Goal: Information Seeking & Learning: Learn about a topic

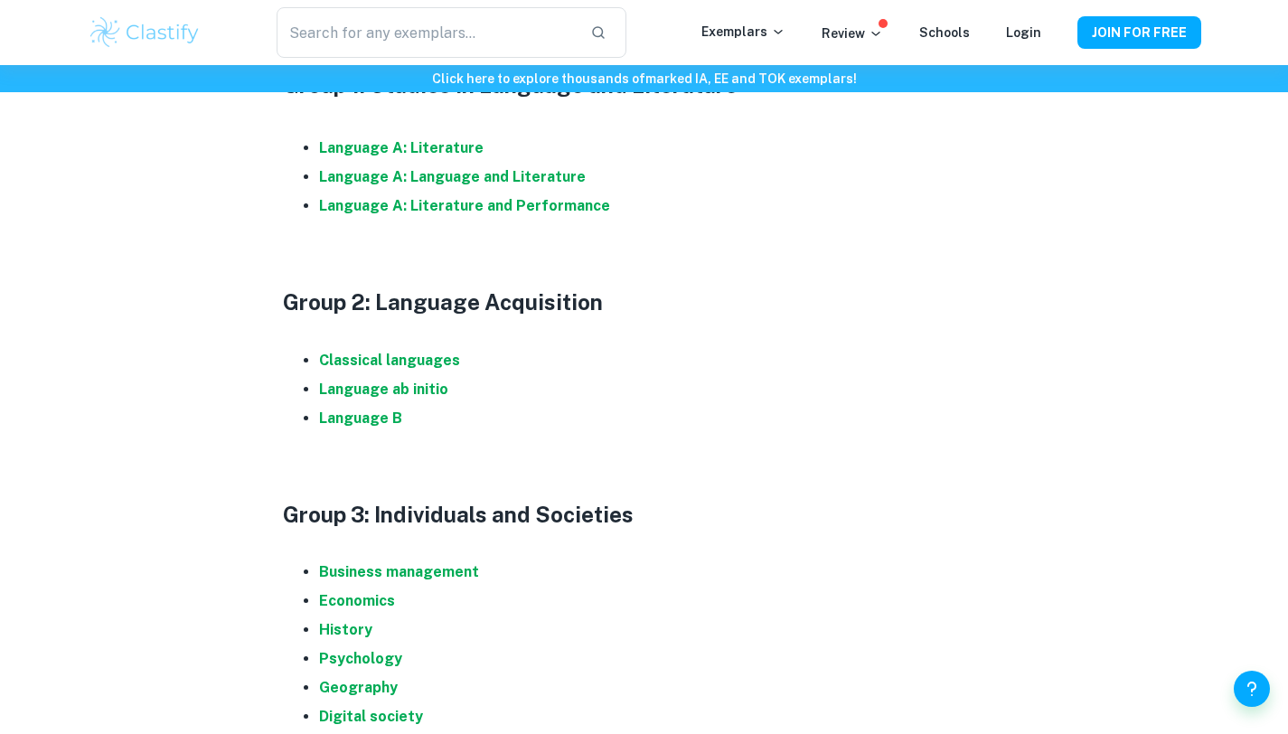
scroll to position [1034, 0]
click at [374, 411] on strong "Language B" at bounding box center [360, 417] width 83 height 17
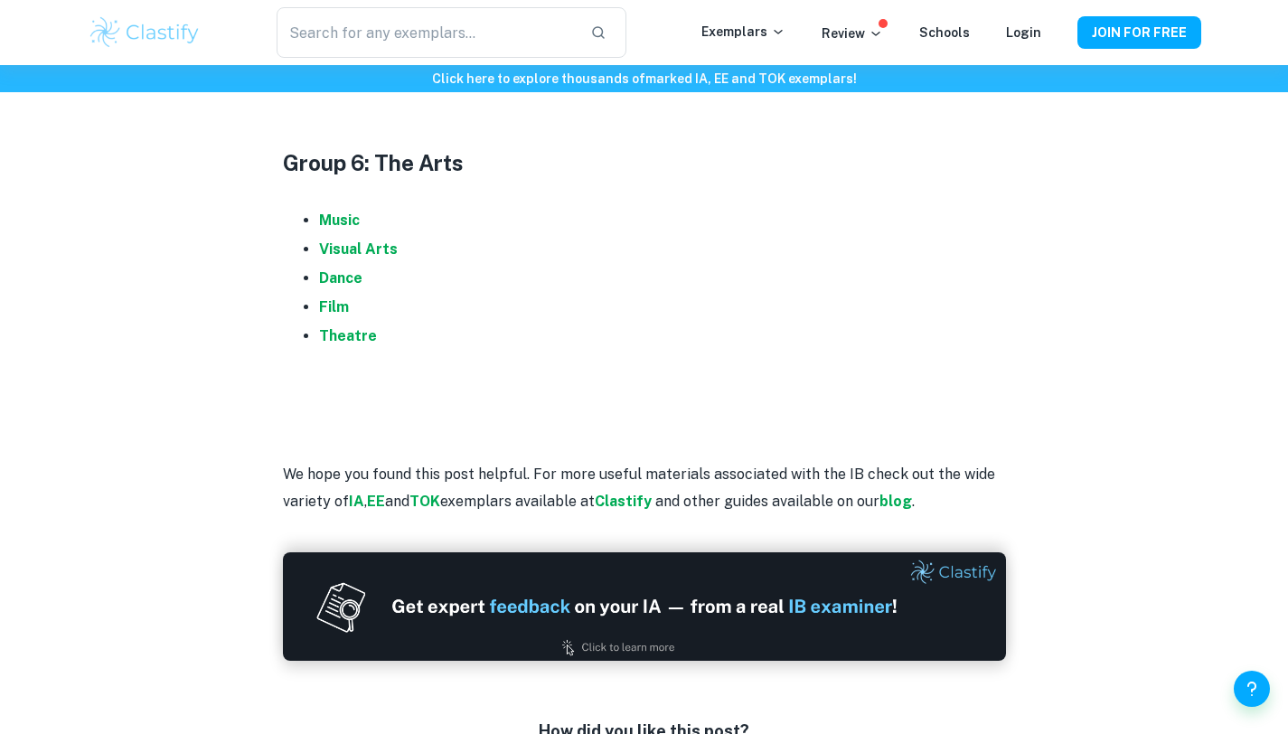
scroll to position [2205, 0]
